Goal: Task Accomplishment & Management: Use online tool/utility

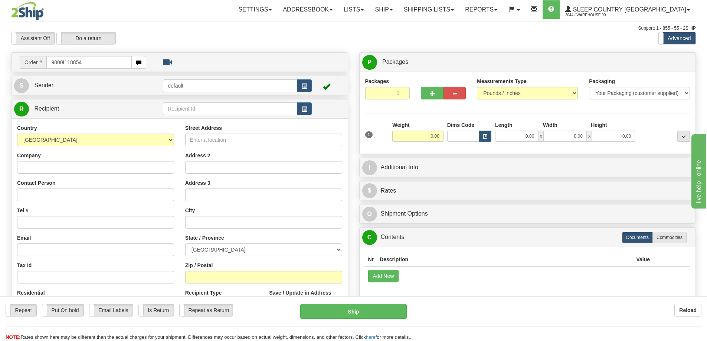
type input "9000I118854"
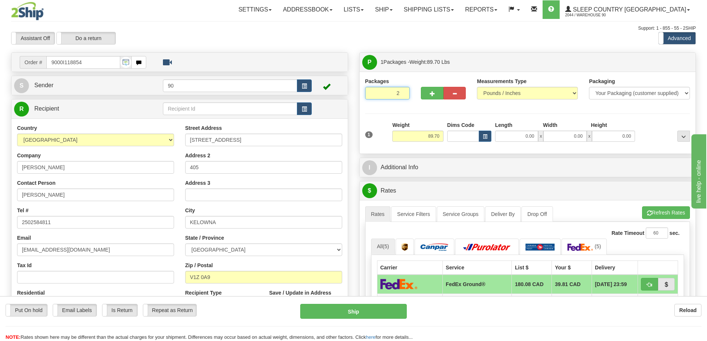
type input "2"
click at [402, 91] on input "2" at bounding box center [387, 93] width 45 height 13
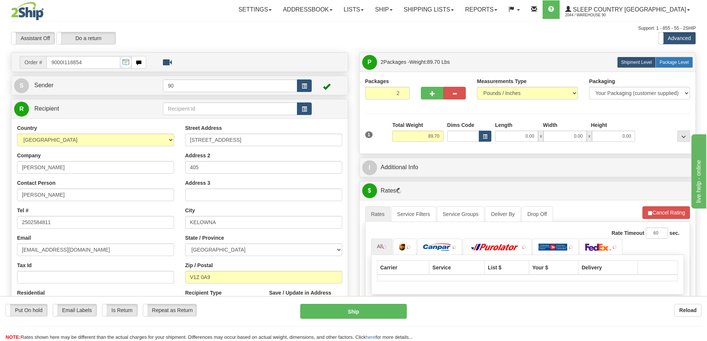
click at [677, 61] on span "Package Level" at bounding box center [673, 62] width 29 height 5
radio input "true"
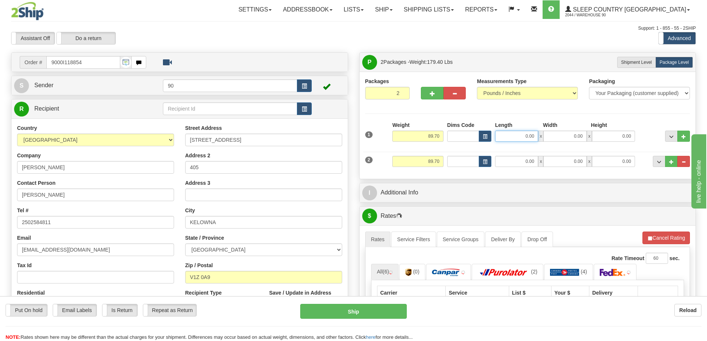
drag, startPoint x: 516, startPoint y: 137, endPoint x: 559, endPoint y: 138, distance: 43.1
click at [558, 138] on div "0.00 x 0.00 x 0.00" at bounding box center [565, 136] width 140 height 11
type input "73.00"
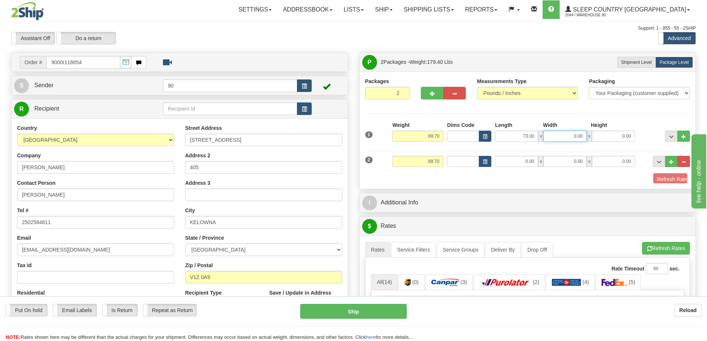
drag, startPoint x: 569, startPoint y: 137, endPoint x: 602, endPoint y: 138, distance: 32.3
click at [592, 137] on div "73.00 x 0.00 x 0.00" at bounding box center [565, 136] width 140 height 11
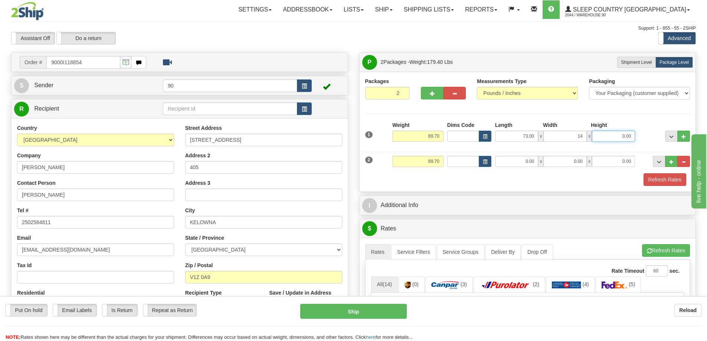
type input "14.00"
drag, startPoint x: 616, startPoint y: 137, endPoint x: 637, endPoint y: 138, distance: 21.2
click at [637, 138] on div "1 Weight 89.70 Dims Code x x" at bounding box center [527, 134] width 329 height 26
type input "10.00"
drag, startPoint x: 520, startPoint y: 163, endPoint x: 557, endPoint y: 165, distance: 36.4
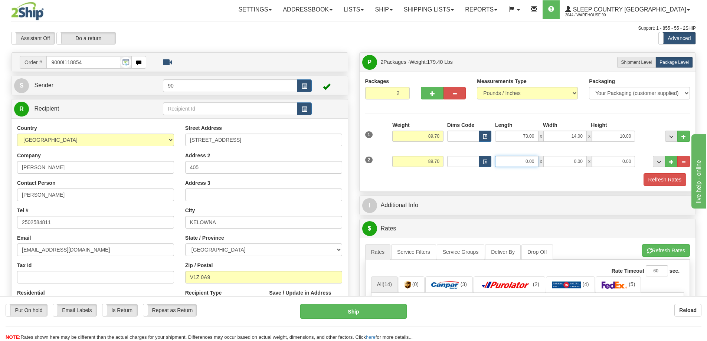
click at [556, 165] on div "0.00 x 0.00 x 0.00" at bounding box center [565, 161] width 140 height 11
type input "40.00"
drag, startPoint x: 567, startPoint y: 163, endPoint x: 593, endPoint y: 163, distance: 25.6
click at [593, 163] on div "40.00 x 0.00 x 0.00" at bounding box center [565, 161] width 140 height 11
click at [606, 163] on input "0.00" at bounding box center [613, 161] width 43 height 11
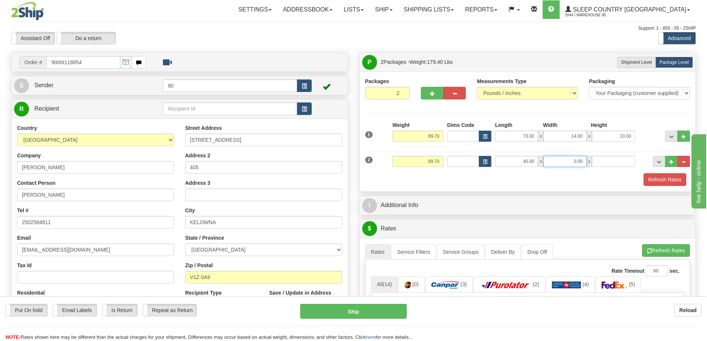
type input "0.00"
drag, startPoint x: 570, startPoint y: 161, endPoint x: 592, endPoint y: 163, distance: 21.7
click at [592, 164] on div "40.00 x 0.00 x 0.00" at bounding box center [565, 161] width 140 height 11
type input "14.00"
drag, startPoint x: 606, startPoint y: 166, endPoint x: 642, endPoint y: 161, distance: 37.0
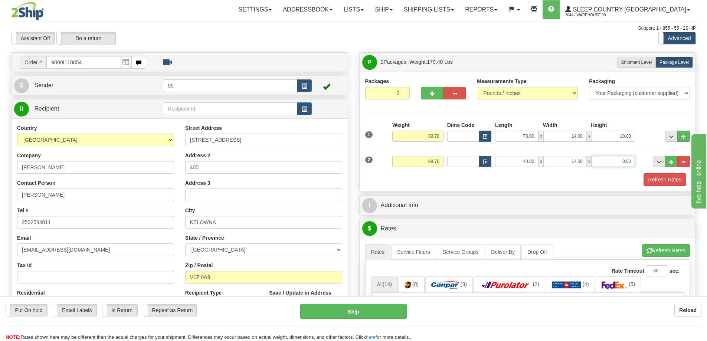
click at [642, 161] on div "2 Weight 89.70 Dims Code Length Width Height" at bounding box center [527, 160] width 329 height 25
type input "14.00"
click at [628, 182] on div "Refresh Rates" at bounding box center [527, 179] width 329 height 13
drag, startPoint x: 424, startPoint y: 135, endPoint x: 463, endPoint y: 135, distance: 38.6
click at [460, 135] on div "1 Weight 89.70 Dims Code x x" at bounding box center [527, 134] width 329 height 26
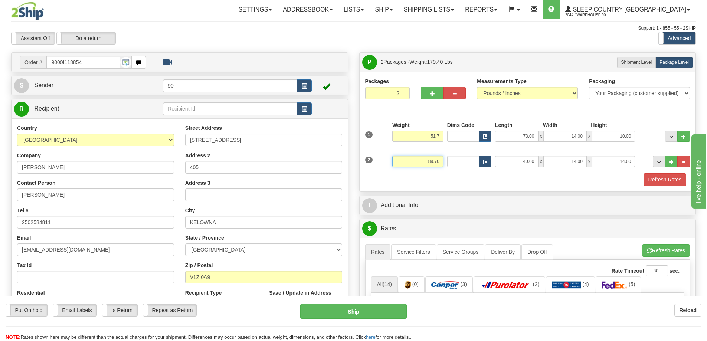
type input "51.70"
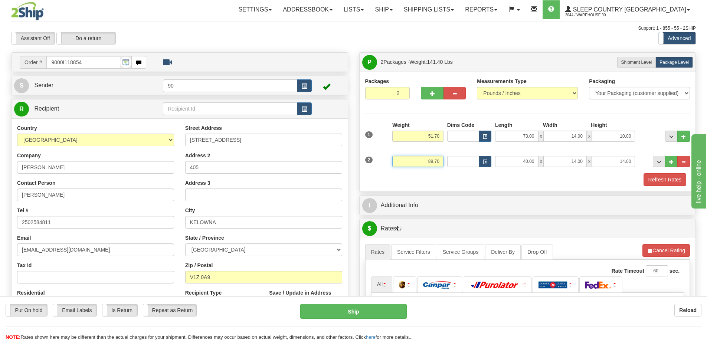
drag, startPoint x: 424, startPoint y: 161, endPoint x: 466, endPoint y: 162, distance: 42.3
click at [465, 162] on div "2 Weight 89.70 Dims Code Length Width Height" at bounding box center [527, 160] width 329 height 25
type input "38.00"
click at [515, 181] on div "Refresh Rates" at bounding box center [527, 179] width 329 height 13
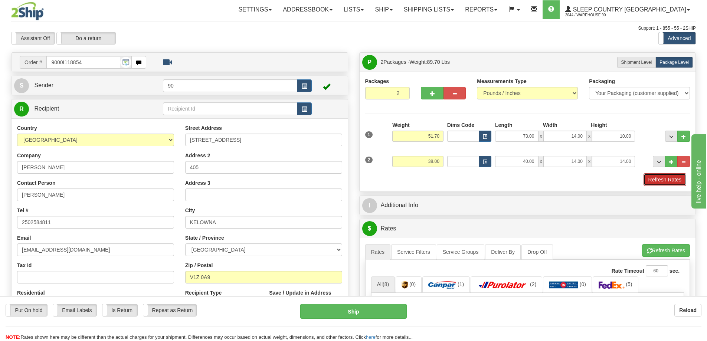
click at [659, 180] on button "Refresh Rates" at bounding box center [664, 179] width 43 height 13
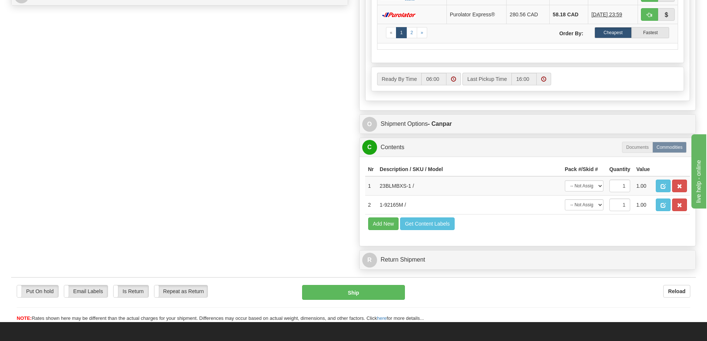
scroll to position [371, 0]
click at [598, 186] on select "-- Not Assigned -- Package 1 Package 2" at bounding box center [584, 185] width 39 height 11
select select "0"
click at [565, 180] on select "-- Not Assigned -- Package 1 Package 2" at bounding box center [584, 185] width 39 height 11
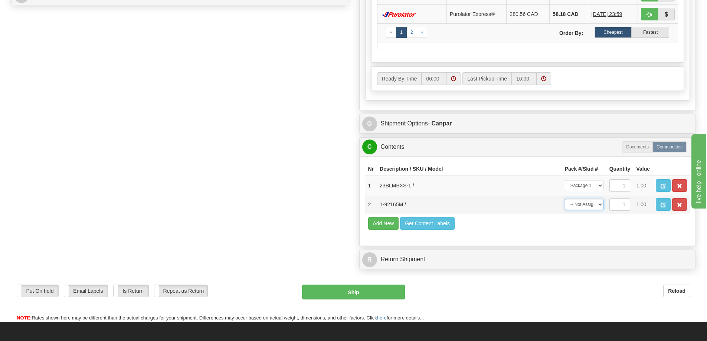
click at [597, 208] on select "-- Not Assigned -- Package 1 Package 2" at bounding box center [584, 204] width 39 height 11
select select "1"
click at [565, 199] on select "-- Not Assigned -- Package 1 Package 2" at bounding box center [584, 204] width 39 height 11
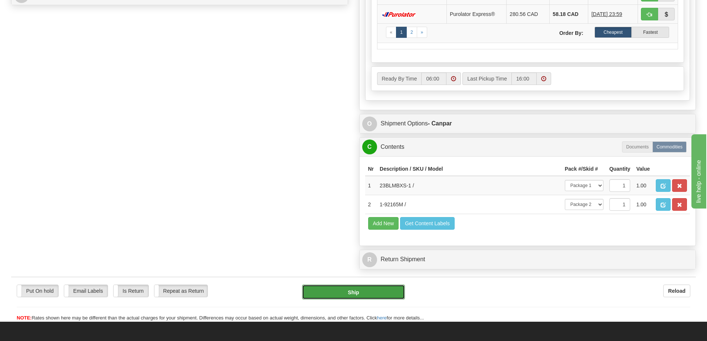
click at [345, 292] on button "Ship" at bounding box center [353, 292] width 103 height 15
type input "1"
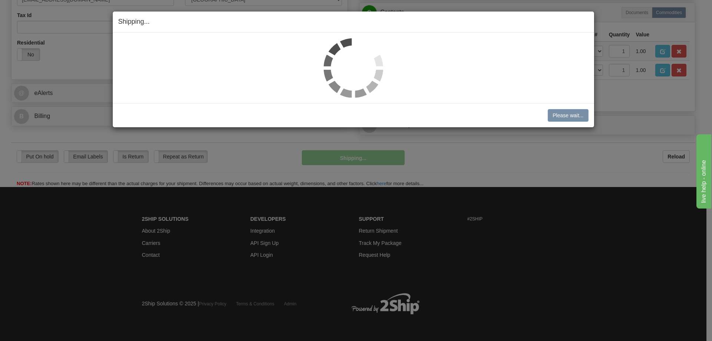
scroll to position [250, 0]
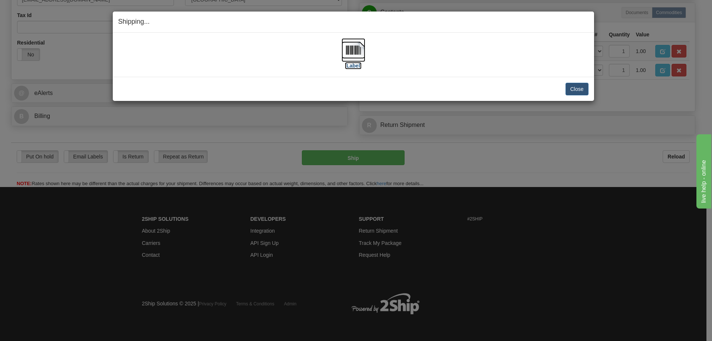
click at [350, 66] on label "[Label]" at bounding box center [353, 65] width 17 height 7
click at [571, 89] on button "Close" at bounding box center [577, 89] width 23 height 13
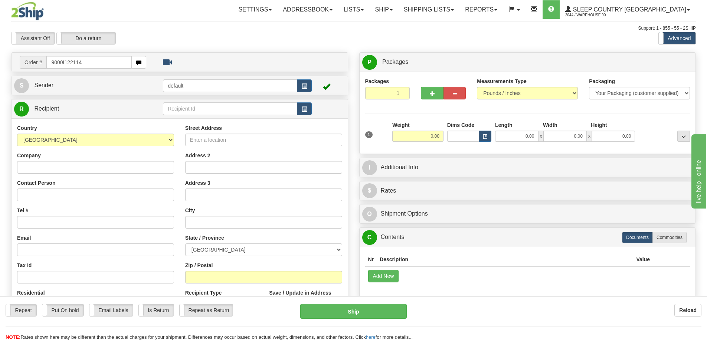
type input "9000I122114"
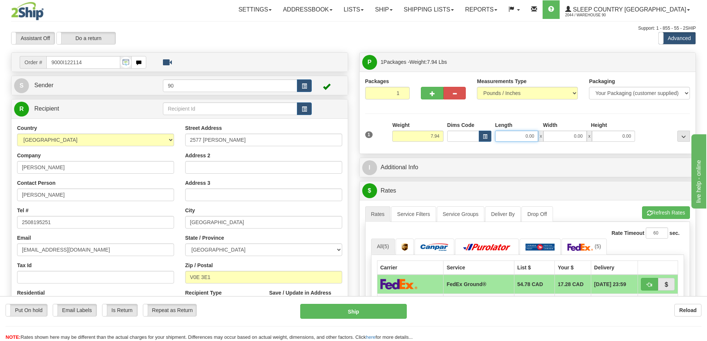
drag, startPoint x: 521, startPoint y: 137, endPoint x: 550, endPoint y: 142, distance: 29.1
click at [547, 141] on div "0.00 x 0.00 x 0.00" at bounding box center [565, 136] width 140 height 11
type input "16.00"
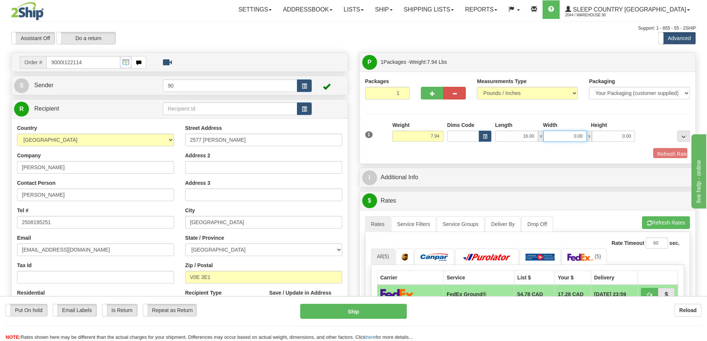
drag, startPoint x: 561, startPoint y: 138, endPoint x: 599, endPoint y: 137, distance: 37.5
click at [599, 137] on div "16.00 x 0.00 x 0.00" at bounding box center [565, 136] width 140 height 11
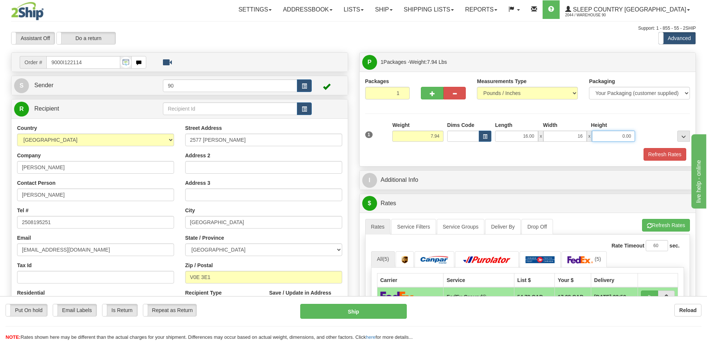
type input "16.00"
drag, startPoint x: 608, startPoint y: 137, endPoint x: 661, endPoint y: 137, distance: 52.7
click at [661, 137] on div "1 Weight 7.94 Dims Code x x" at bounding box center [527, 134] width 329 height 26
type input "8.00"
click at [677, 156] on button "Refresh Rates" at bounding box center [664, 154] width 43 height 13
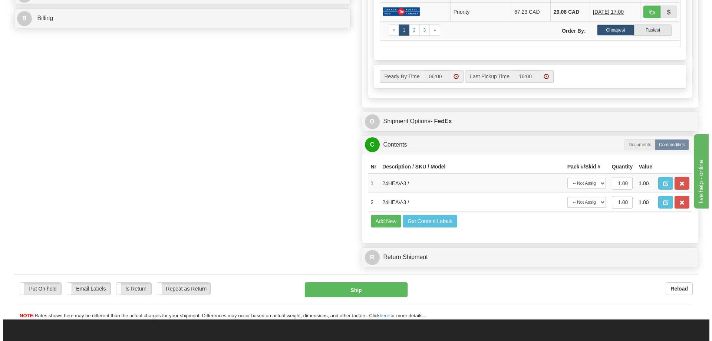
scroll to position [371, 0]
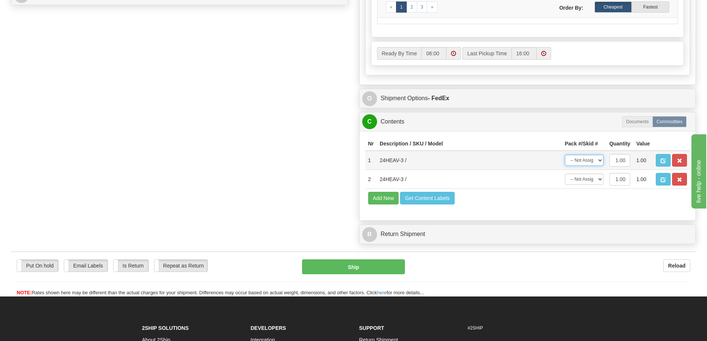
click at [594, 164] on select "-- Not Assigned -- Package 1" at bounding box center [584, 160] width 39 height 11
select select "0"
click at [565, 155] on select "-- Not Assigned -- Package 1" at bounding box center [584, 160] width 39 height 11
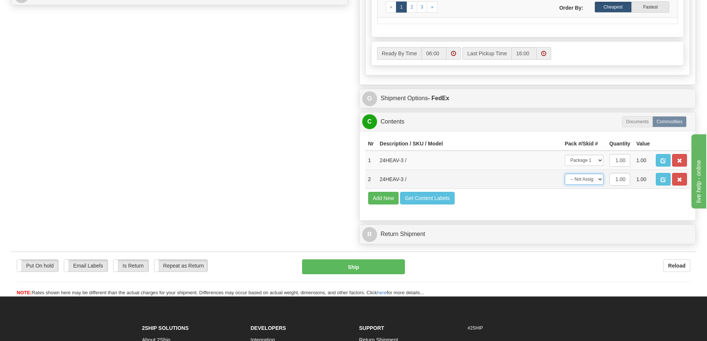
drag, startPoint x: 589, startPoint y: 179, endPoint x: 589, endPoint y: 185, distance: 5.9
click at [589, 181] on select "-- Not Assigned -- Package 1" at bounding box center [584, 179] width 39 height 11
select select "0"
click at [565, 174] on select "-- Not Assigned -- Package 1" at bounding box center [584, 179] width 39 height 11
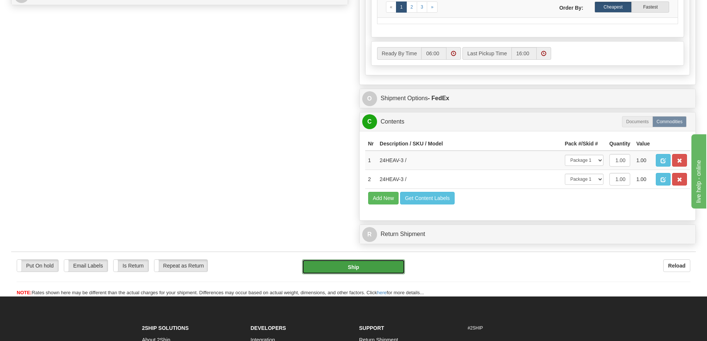
click at [315, 269] on button "Ship" at bounding box center [353, 266] width 103 height 15
type input "92"
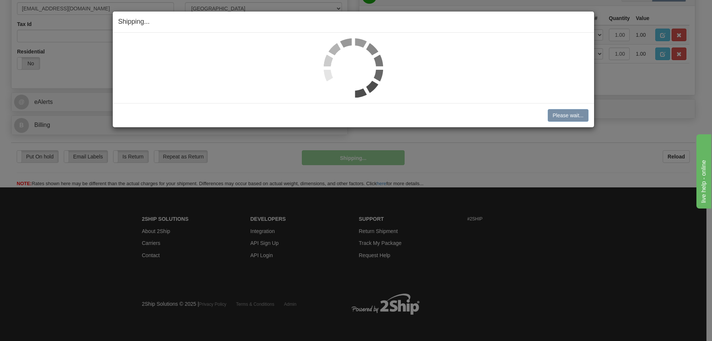
scroll to position [242, 0]
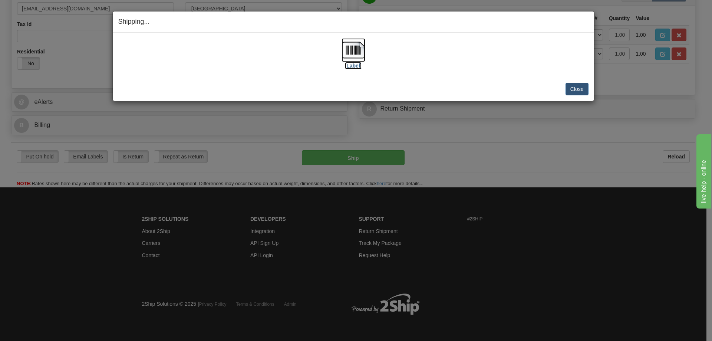
click at [358, 64] on label "[Label]" at bounding box center [353, 65] width 17 height 7
click at [574, 90] on button "Close" at bounding box center [577, 89] width 23 height 13
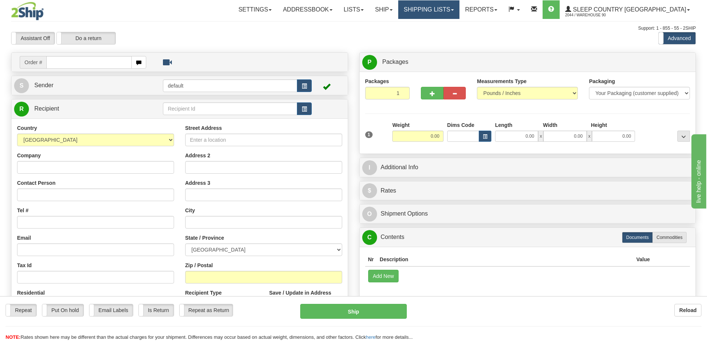
click at [454, 9] on link "Shipping lists" at bounding box center [428, 9] width 61 height 19
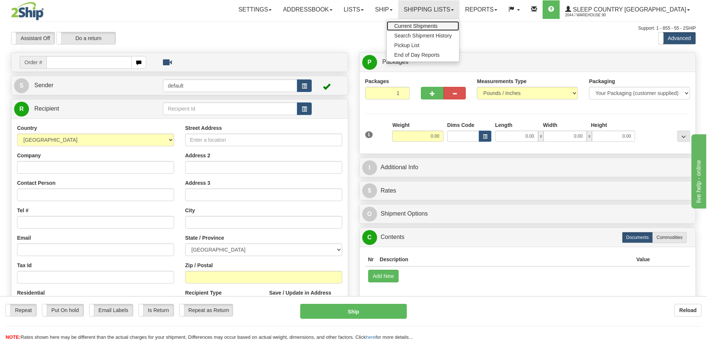
click at [438, 24] on span "Current Shipments" at bounding box center [415, 26] width 43 height 6
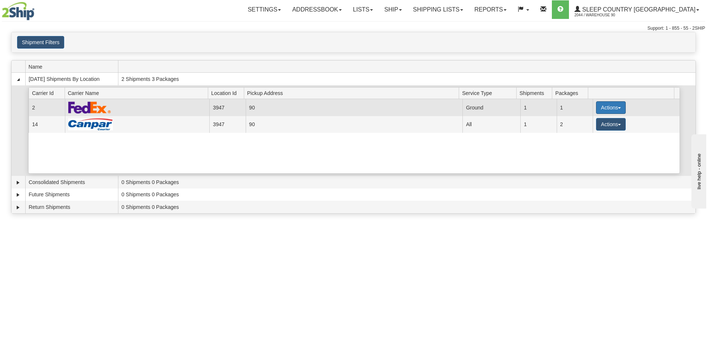
click at [603, 109] on button "Actions" at bounding box center [611, 107] width 30 height 13
click at [597, 133] on link "Close" at bounding box center [595, 132] width 59 height 10
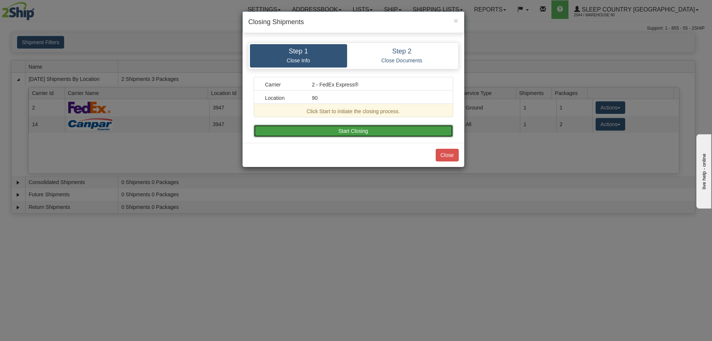
click at [359, 130] on button "Start Closing" at bounding box center [354, 131] width 200 height 13
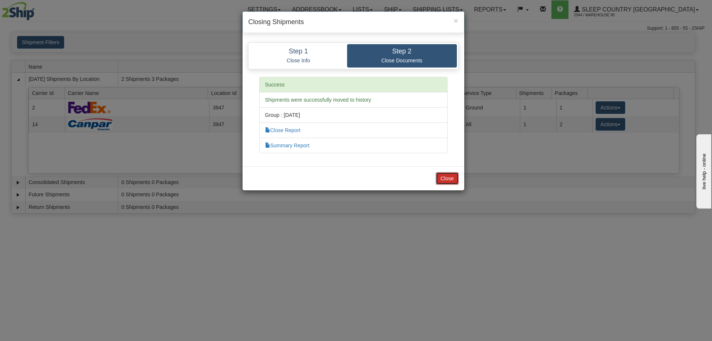
click at [449, 178] on button "Close" at bounding box center [447, 178] width 23 height 13
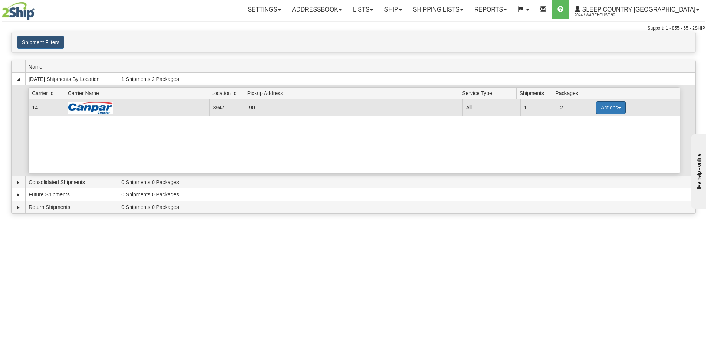
click at [610, 109] on button "Actions" at bounding box center [611, 107] width 30 height 13
click at [593, 131] on link "Close" at bounding box center [595, 132] width 59 height 10
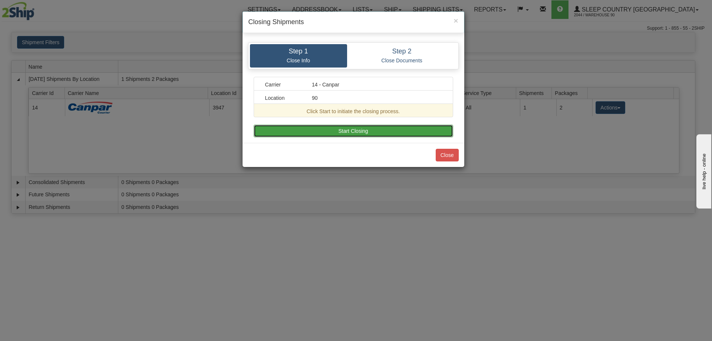
click at [411, 133] on button "Start Closing" at bounding box center [354, 131] width 200 height 13
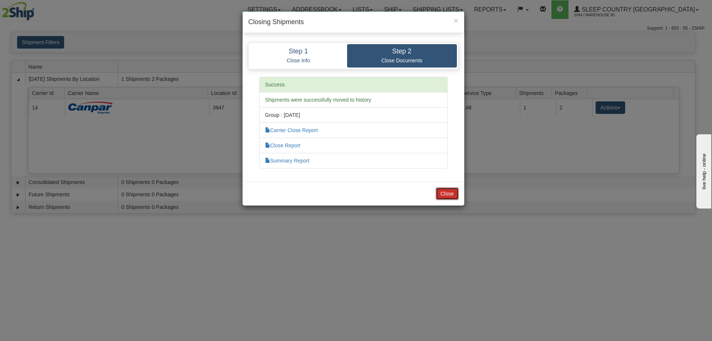
click at [452, 197] on button "Close" at bounding box center [447, 193] width 23 height 13
